Goal: Navigation & Orientation: Find specific page/section

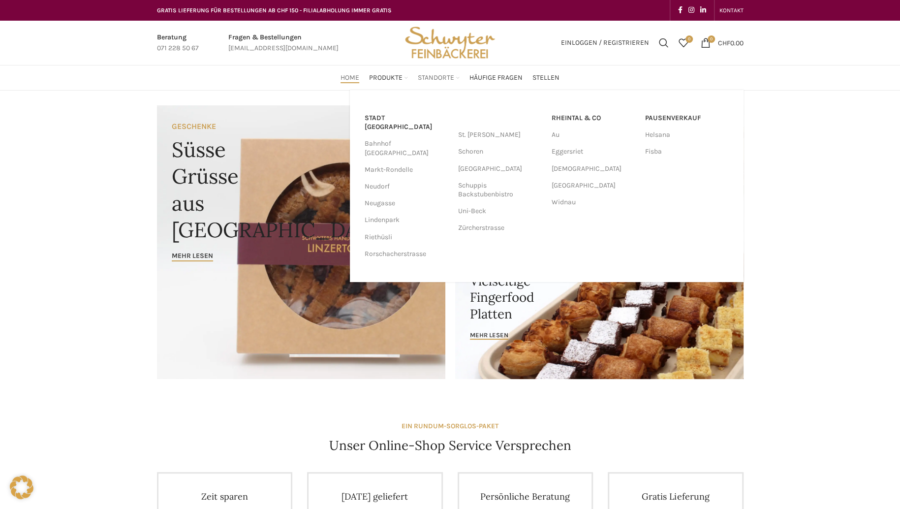
click at [435, 72] on link "Standorte" at bounding box center [439, 78] width 42 height 20
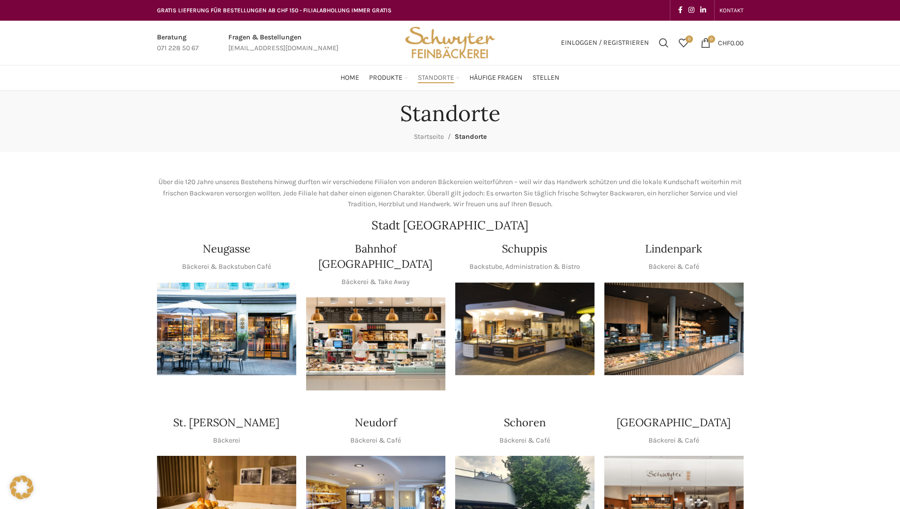
click at [546, 331] on img "1 / 1" at bounding box center [524, 328] width 139 height 93
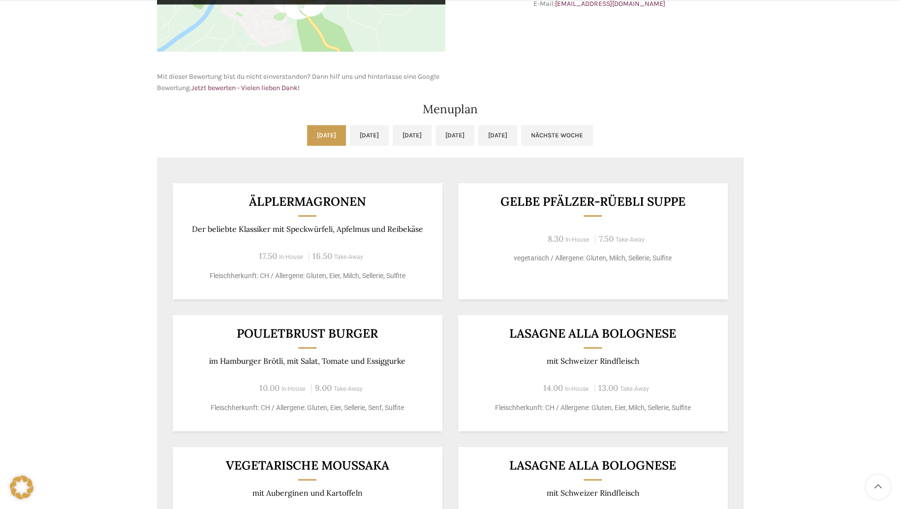
scroll to position [443, 0]
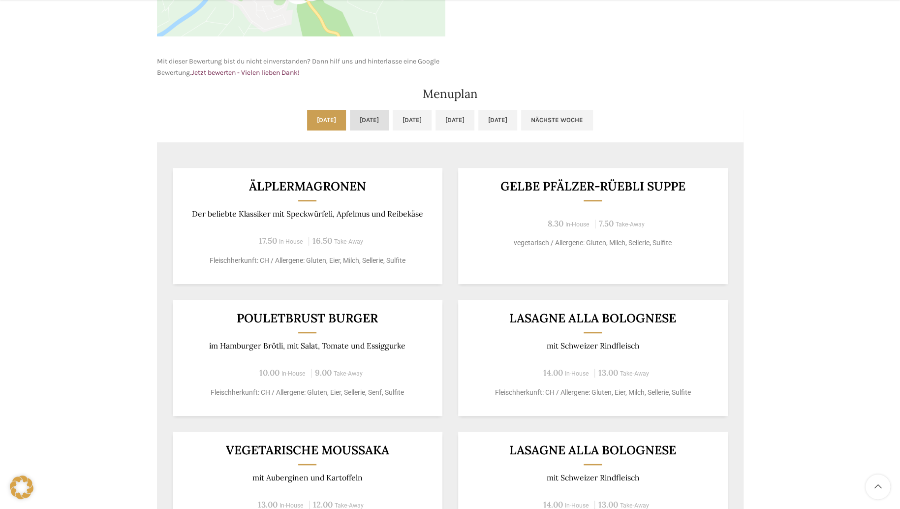
click at [353, 115] on link "[DATE]" at bounding box center [369, 120] width 39 height 21
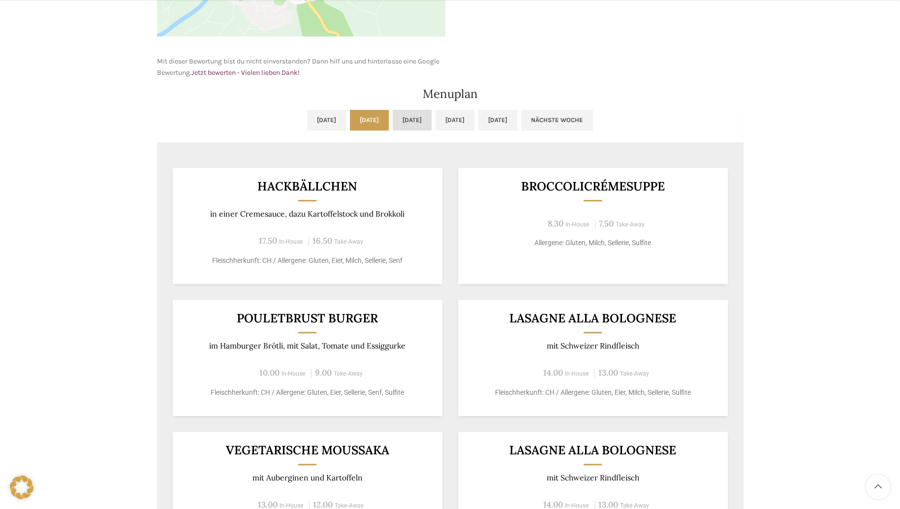
click at [416, 120] on link "Mi, [DATE]" at bounding box center [412, 120] width 39 height 21
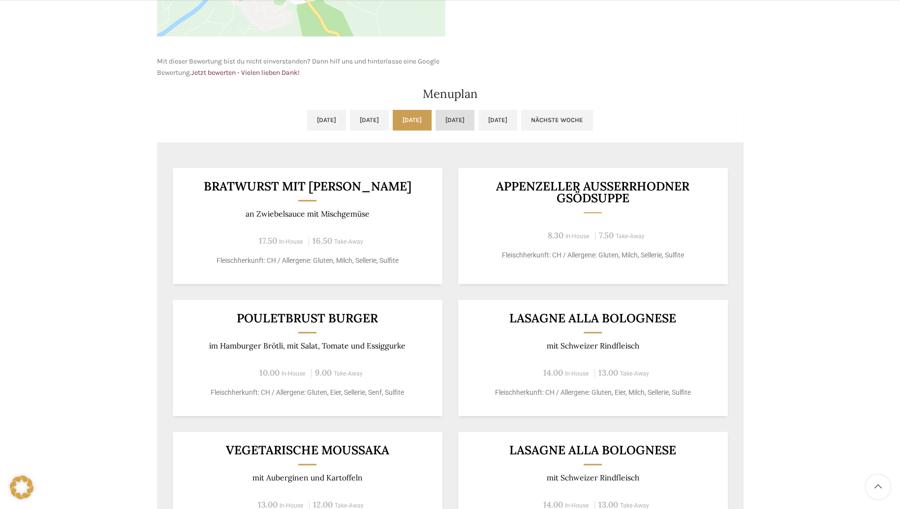
click at [474, 125] on link "Do, [DATE]" at bounding box center [455, 120] width 39 height 21
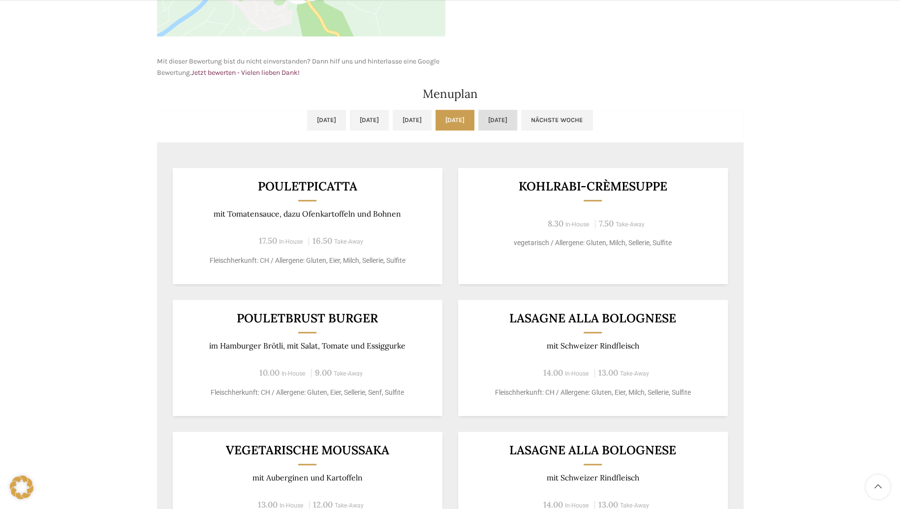
click at [517, 124] on link "[DATE]" at bounding box center [497, 120] width 39 height 21
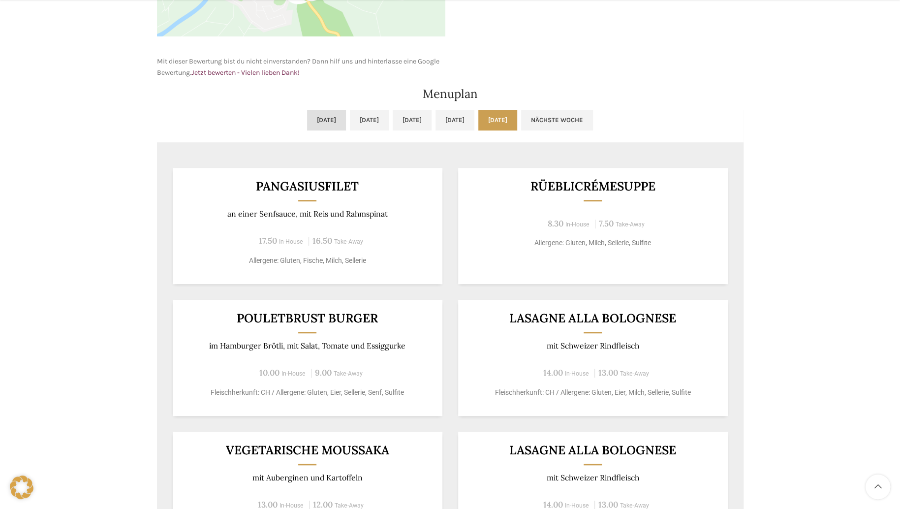
click at [307, 121] on link "[DATE]" at bounding box center [326, 120] width 39 height 21
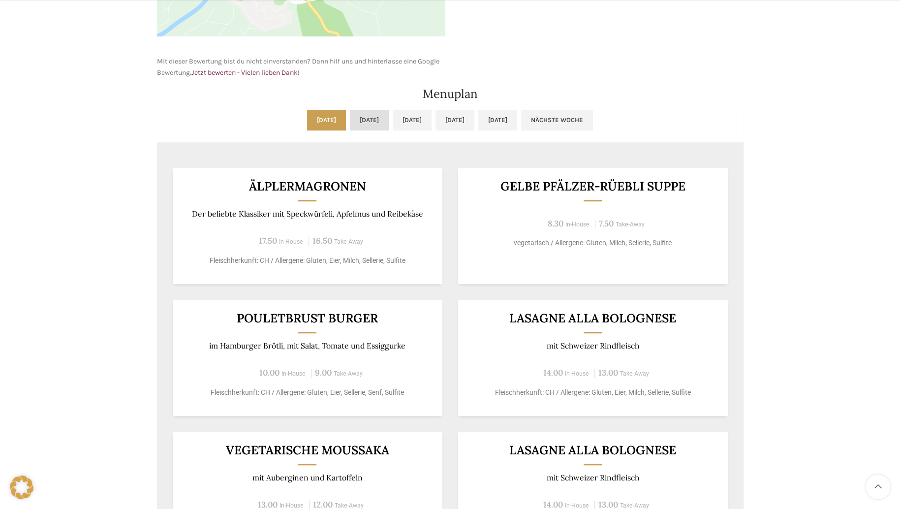
click at [350, 121] on link "Di, [DATE]" at bounding box center [369, 120] width 39 height 21
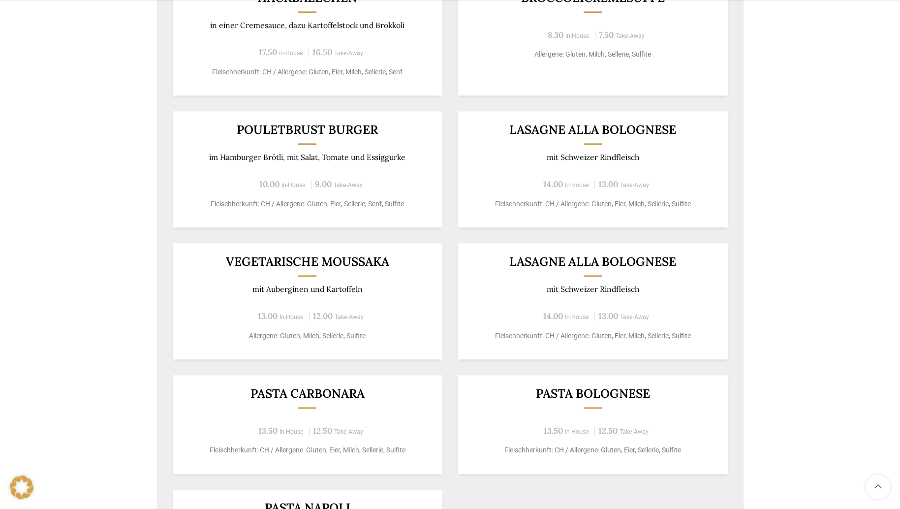
scroll to position [640, 0]
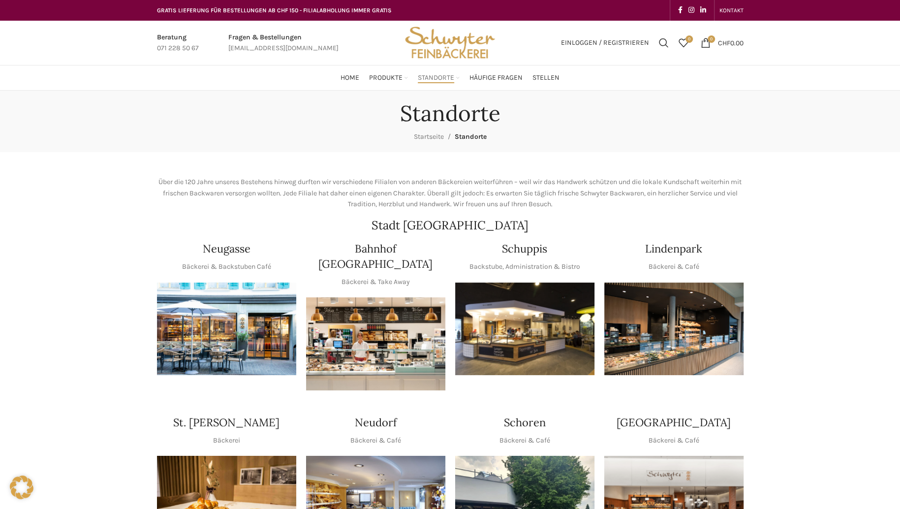
click at [475, 313] on img "1 / 1" at bounding box center [524, 328] width 139 height 93
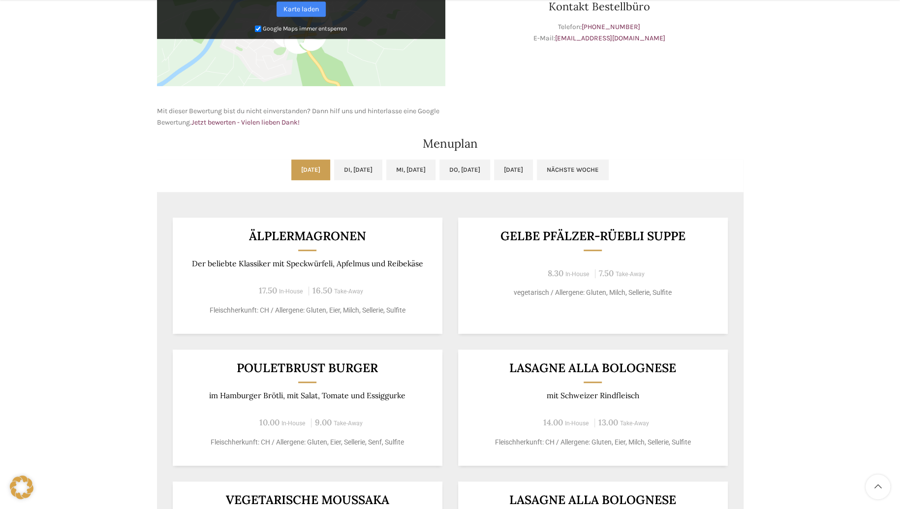
scroll to position [394, 0]
